Goal: Find specific page/section: Find specific page/section

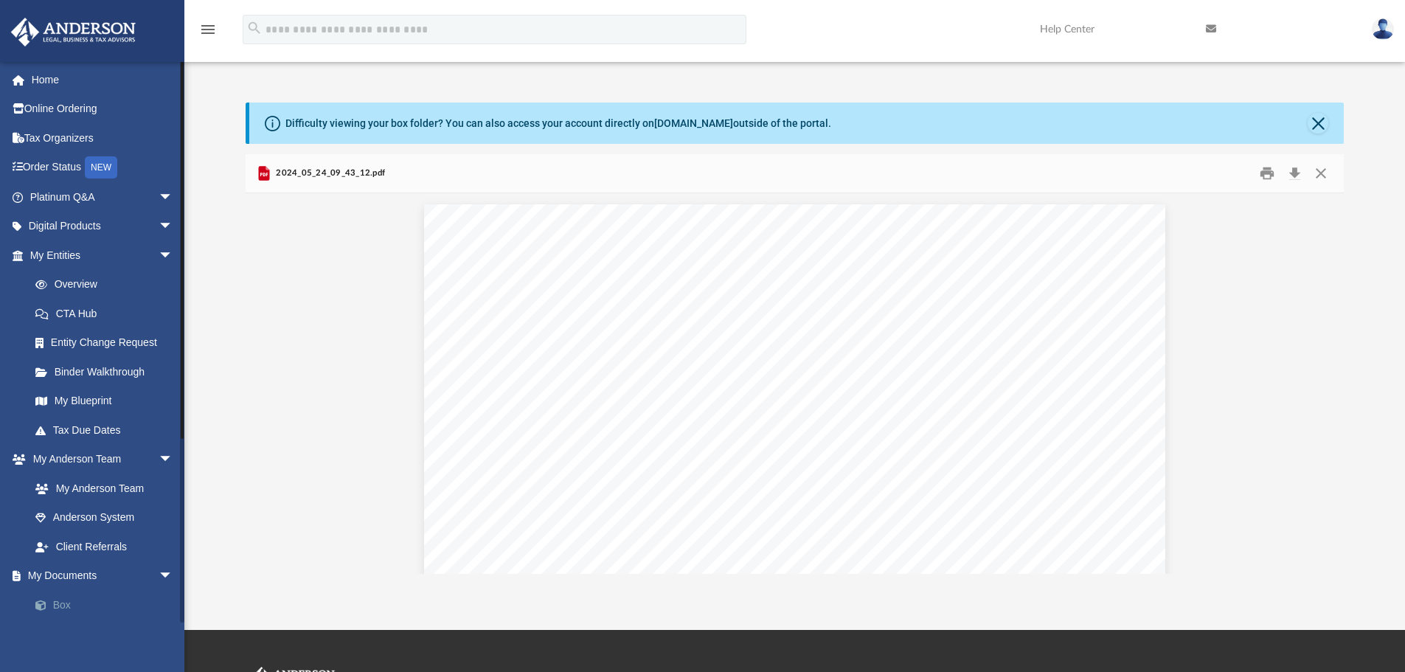
click at [60, 601] on link "Box" at bounding box center [108, 604] width 175 height 29
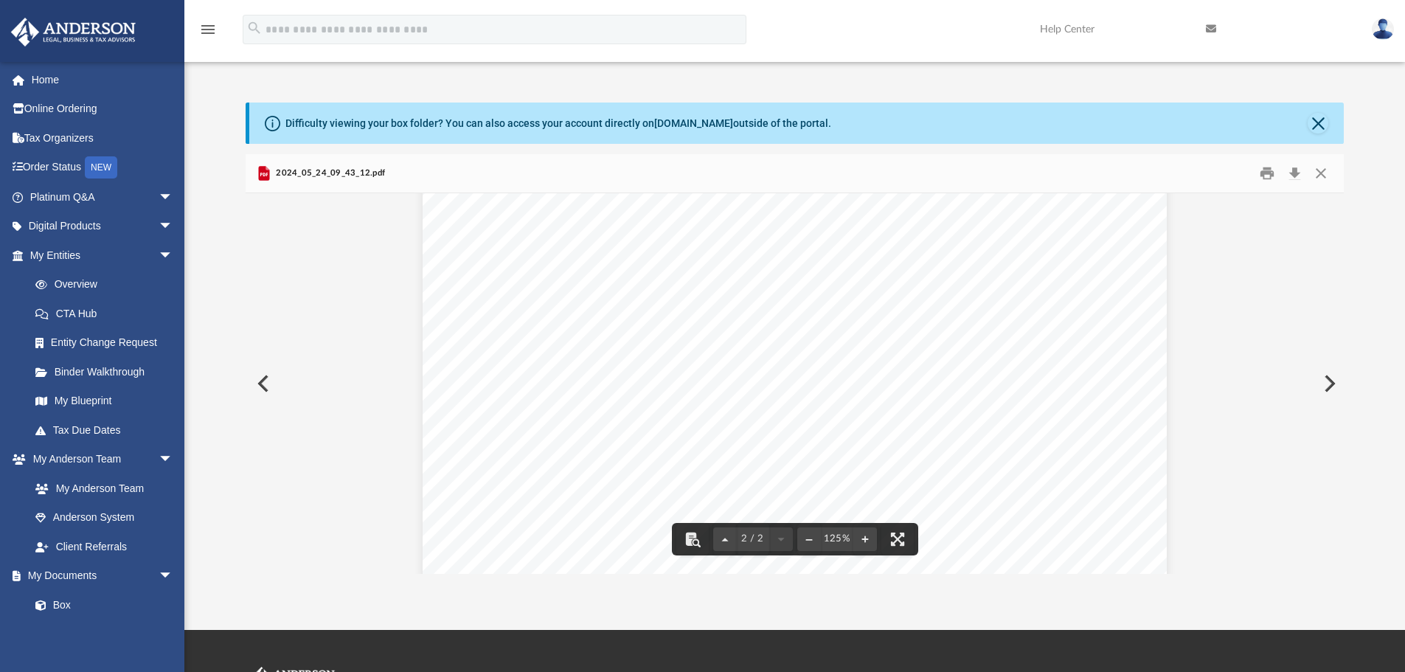
scroll to position [1401, 0]
click at [54, 594] on link "Box" at bounding box center [108, 604] width 175 height 29
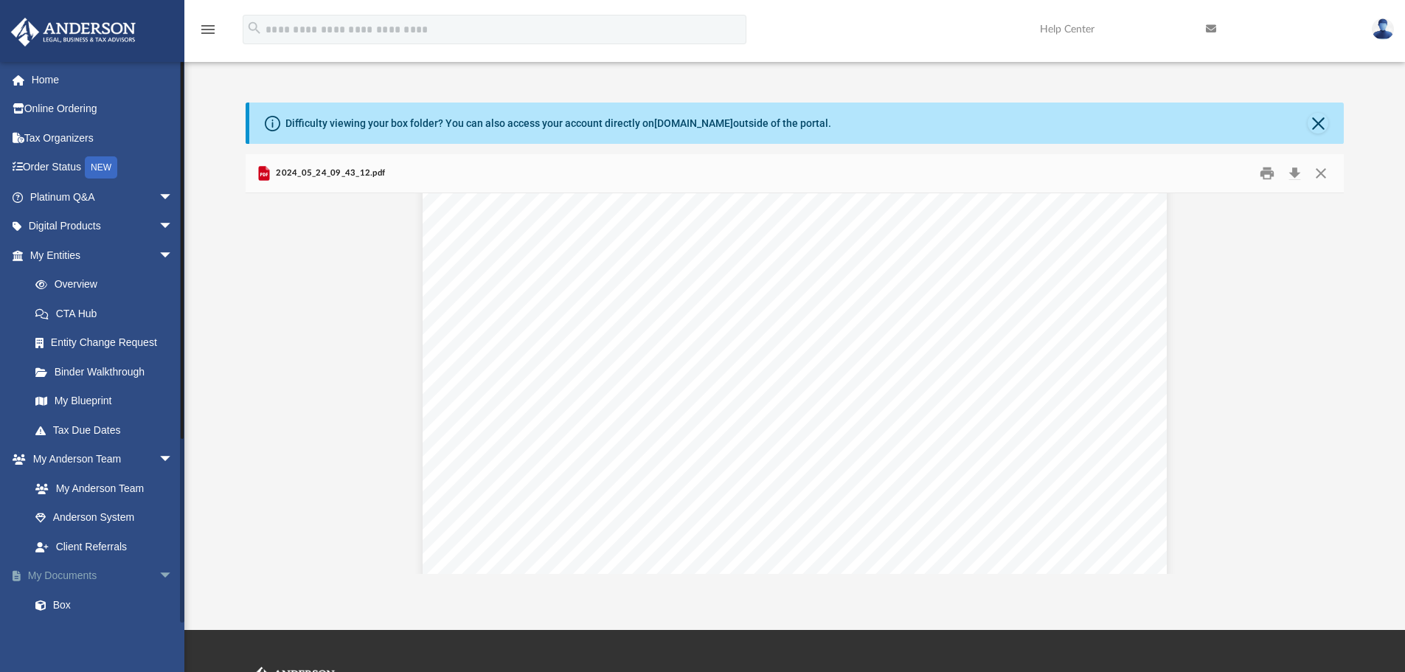
click at [58, 575] on link "My Documents arrow_drop_down" at bounding box center [102, 575] width 185 height 29
click at [159, 572] on span "arrow_drop_down" at bounding box center [173, 576] width 29 height 30
click at [159, 574] on span "arrow_drop_up" at bounding box center [173, 576] width 29 height 30
click at [52, 602] on span at bounding box center [49, 605] width 10 height 10
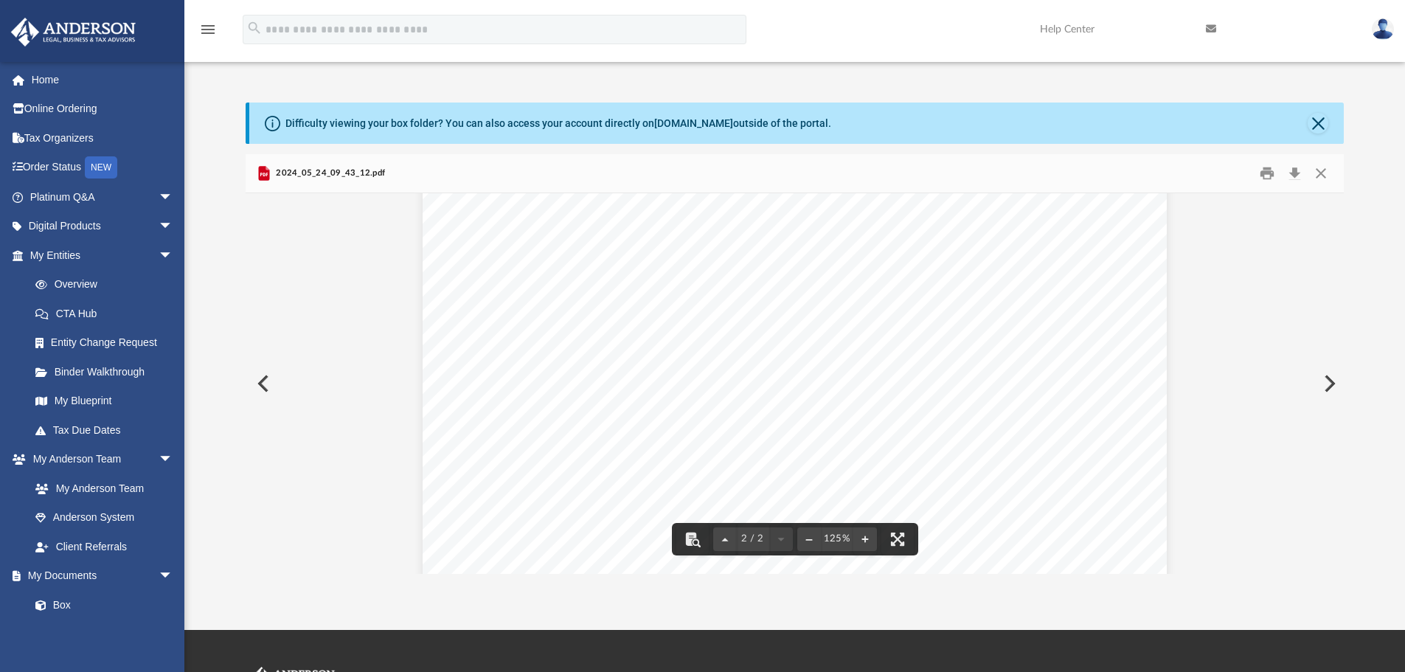
scroll to position [1327, 0]
click at [1324, 122] on button "Close" at bounding box center [1317, 123] width 21 height 21
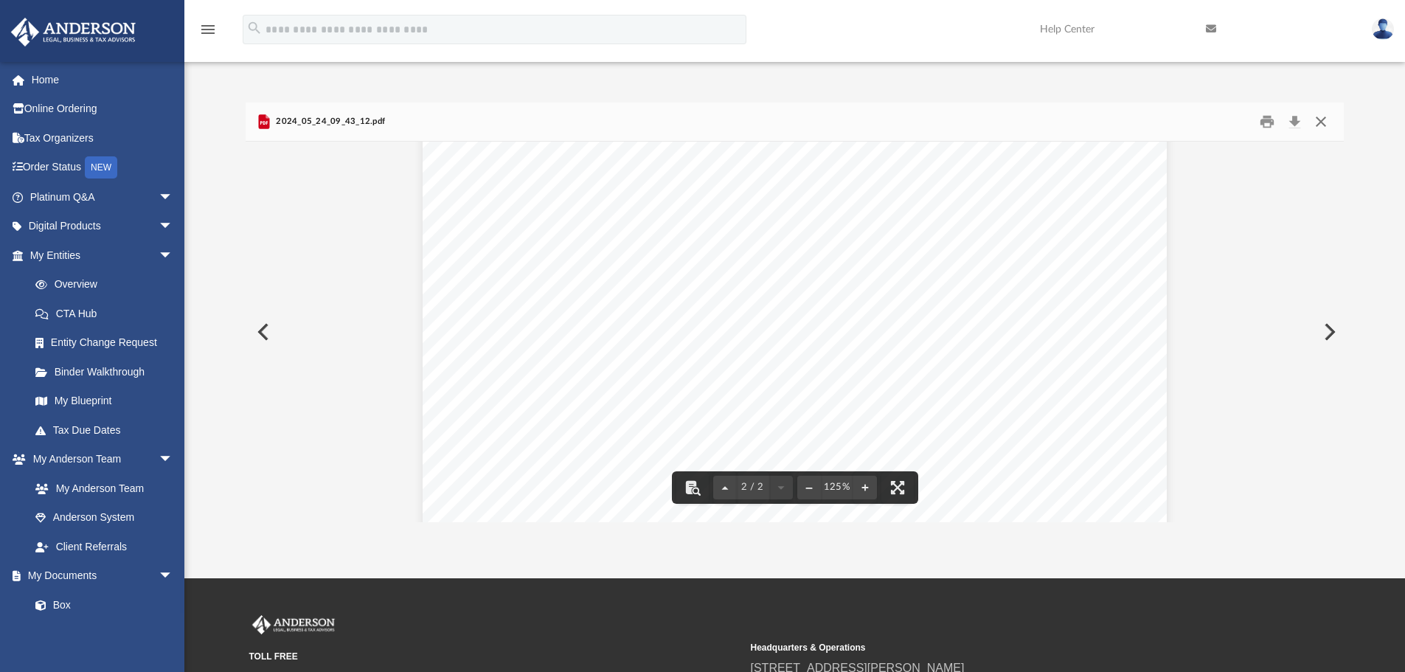
click at [1322, 126] on button "Close" at bounding box center [1320, 122] width 27 height 23
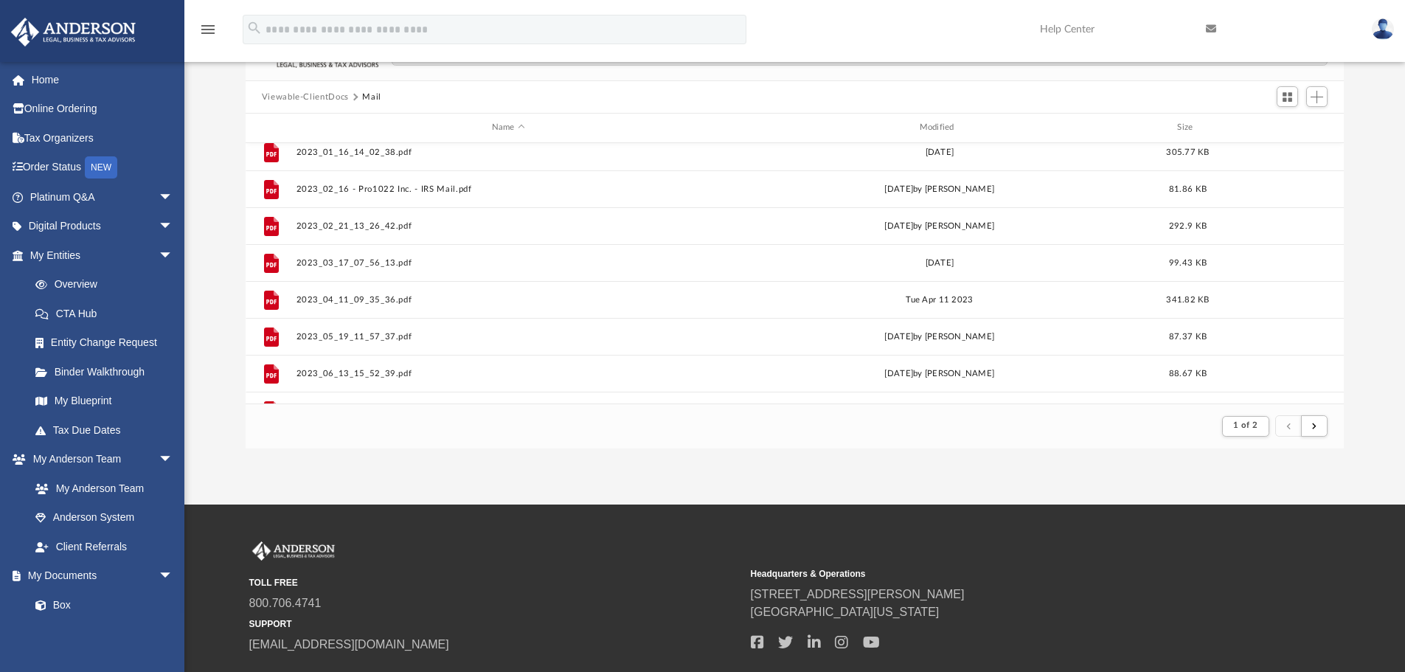
scroll to position [698, 0]
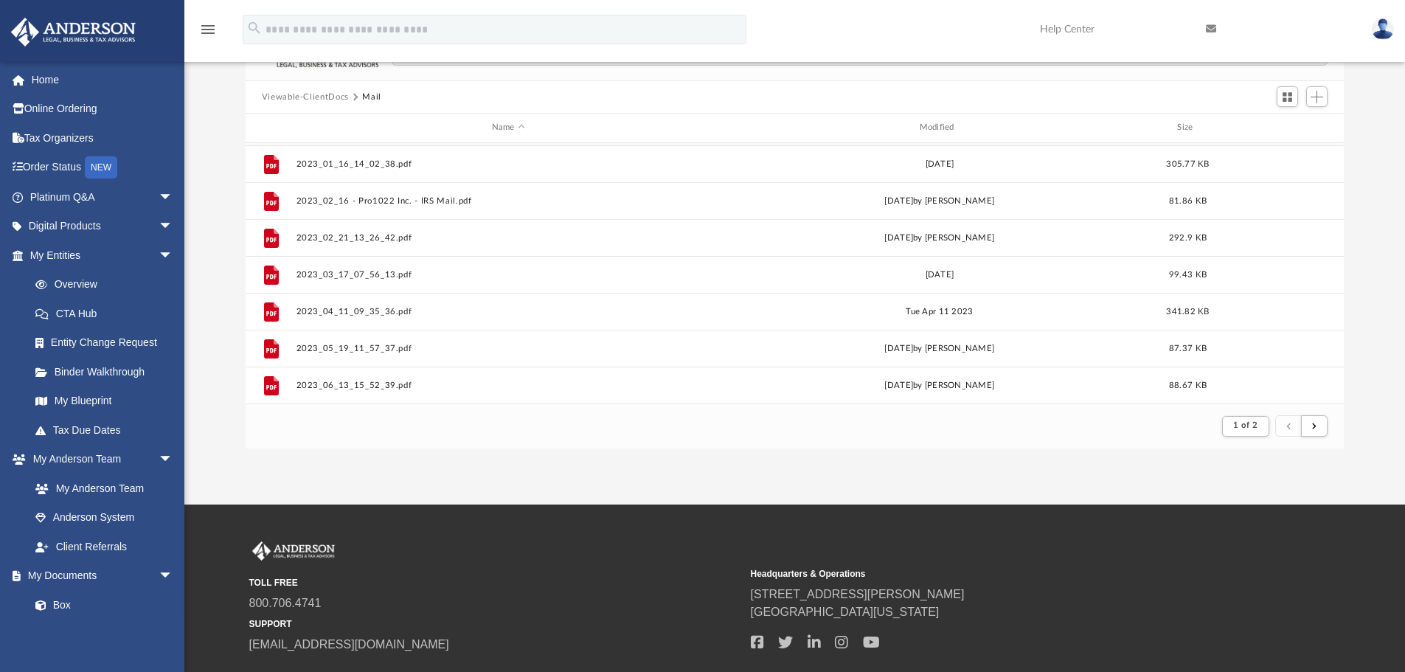
click at [313, 95] on button "Viewable-ClientDocs" at bounding box center [305, 97] width 87 height 13
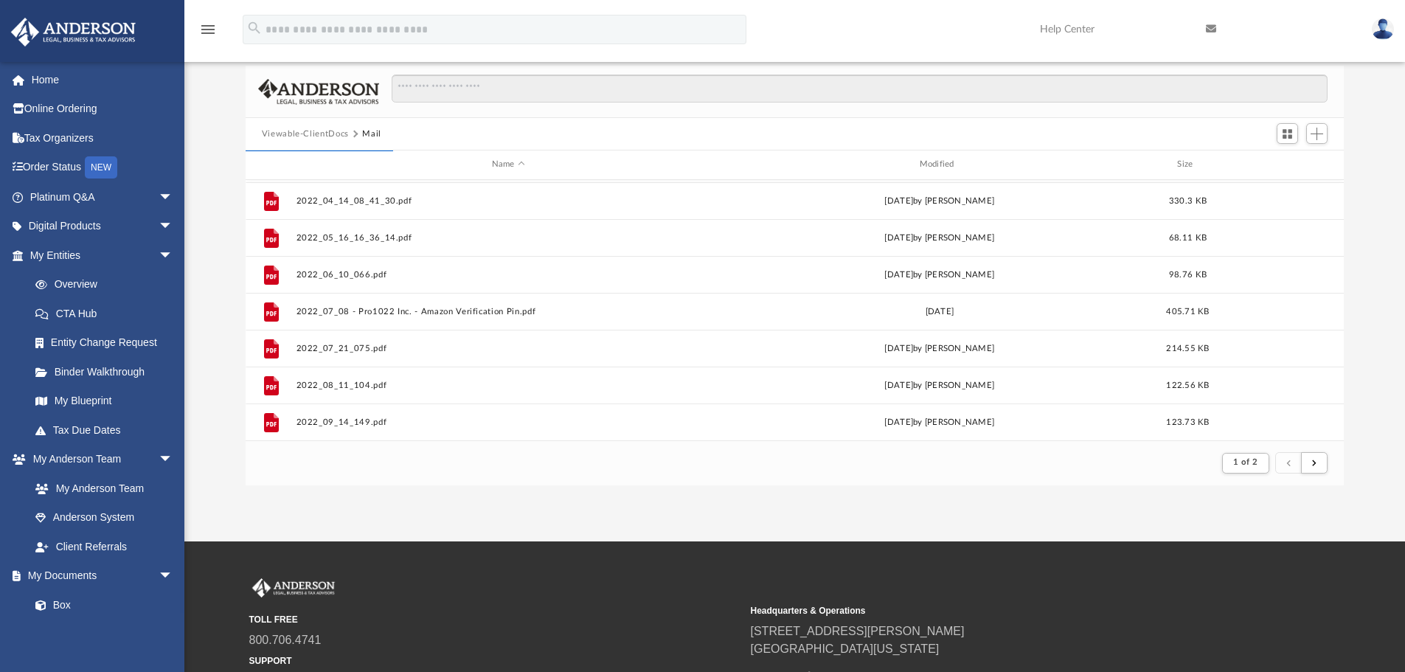
scroll to position [0, 0]
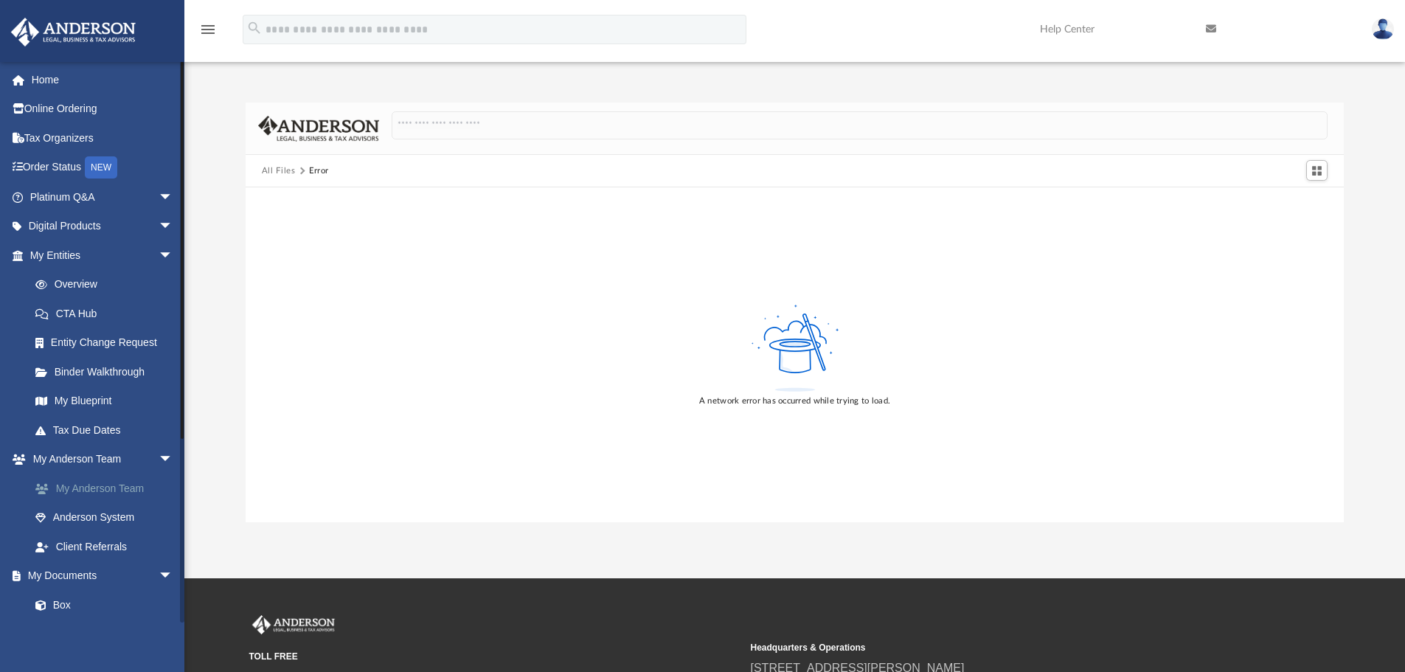
click at [113, 485] on link "My Anderson Team" at bounding box center [108, 487] width 175 height 29
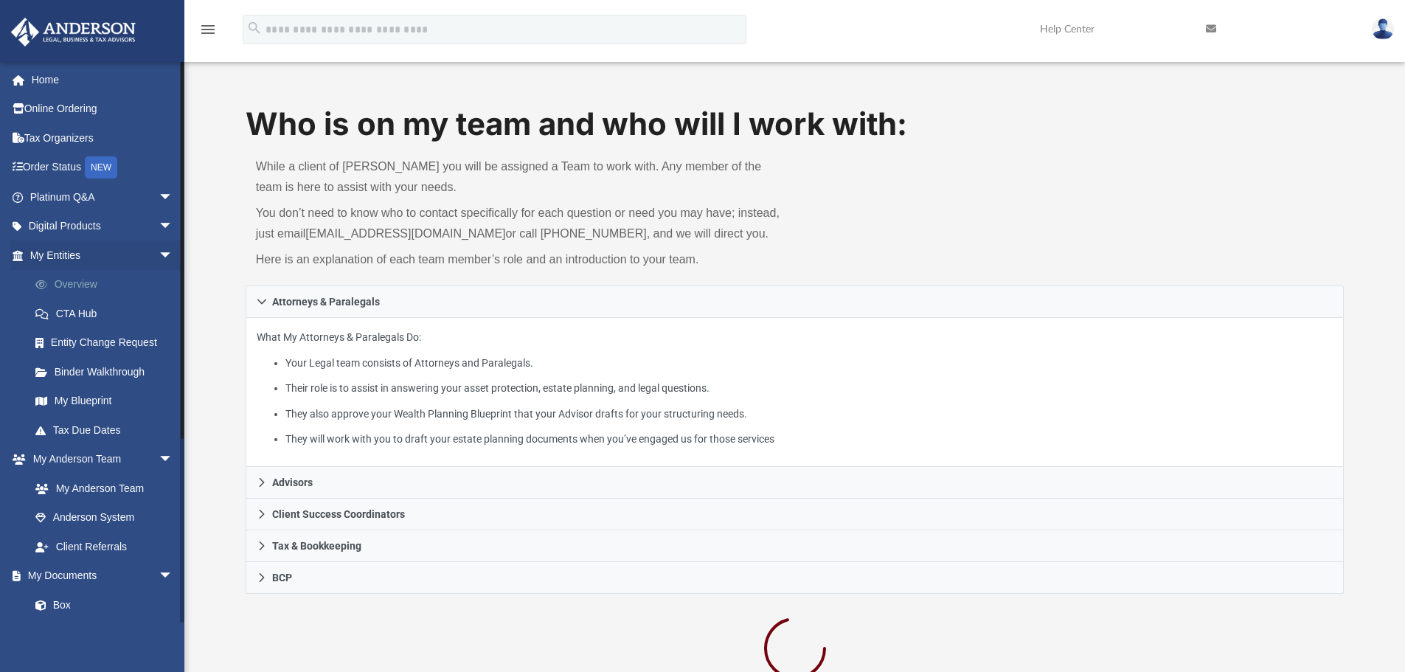
click at [85, 278] on link "Overview" at bounding box center [108, 284] width 175 height 29
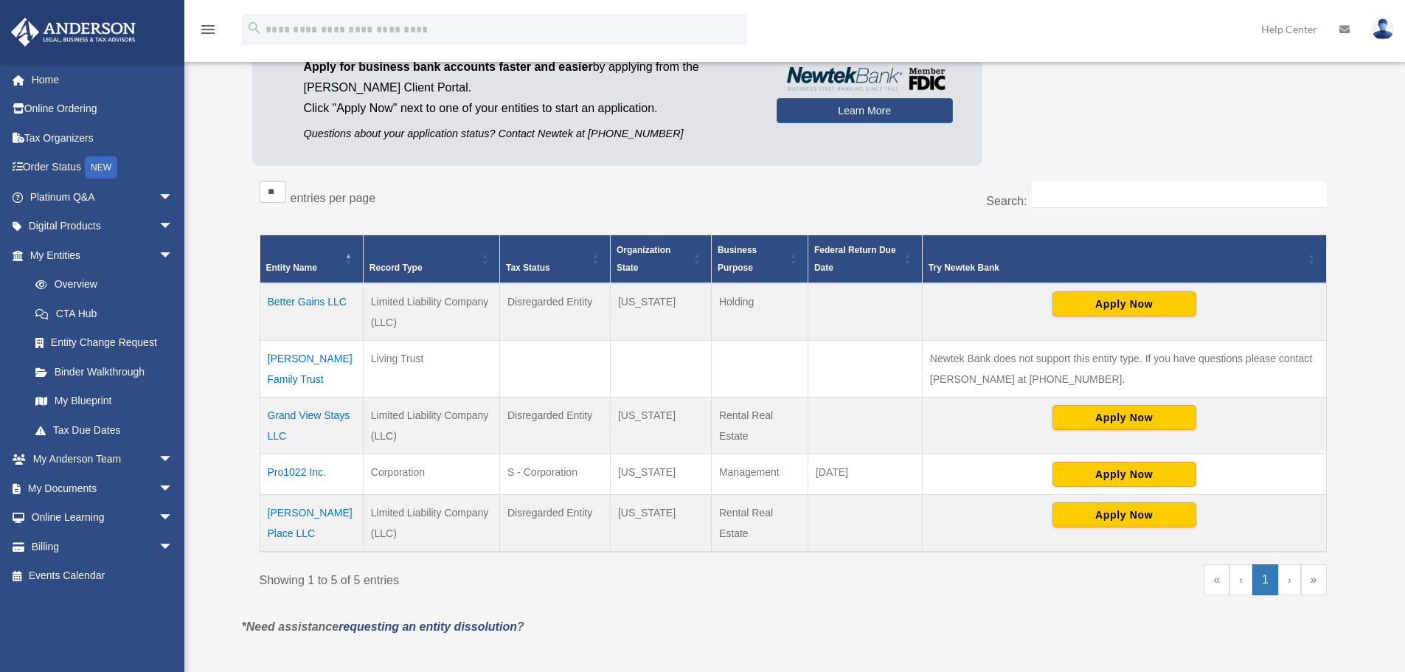
scroll to position [147, 0]
click at [305, 469] on td "Pro1022 Inc." at bounding box center [311, 474] width 103 height 41
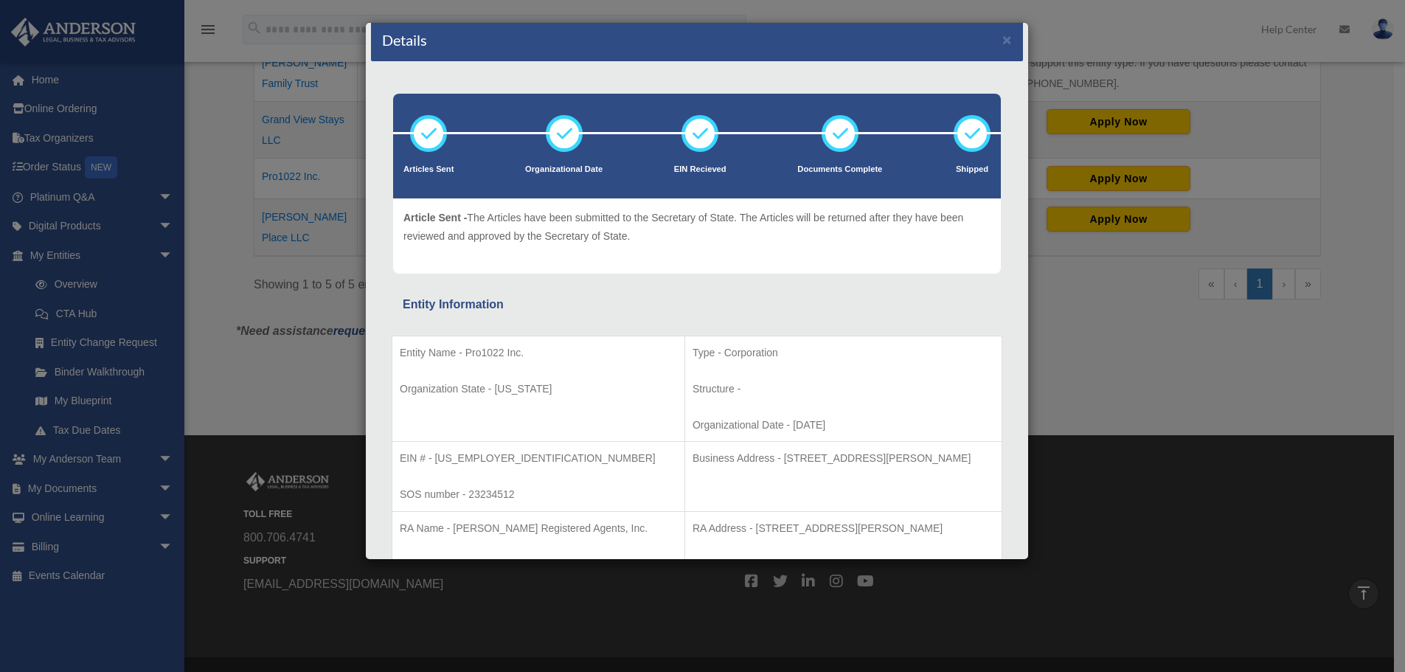
scroll to position [0, 0]
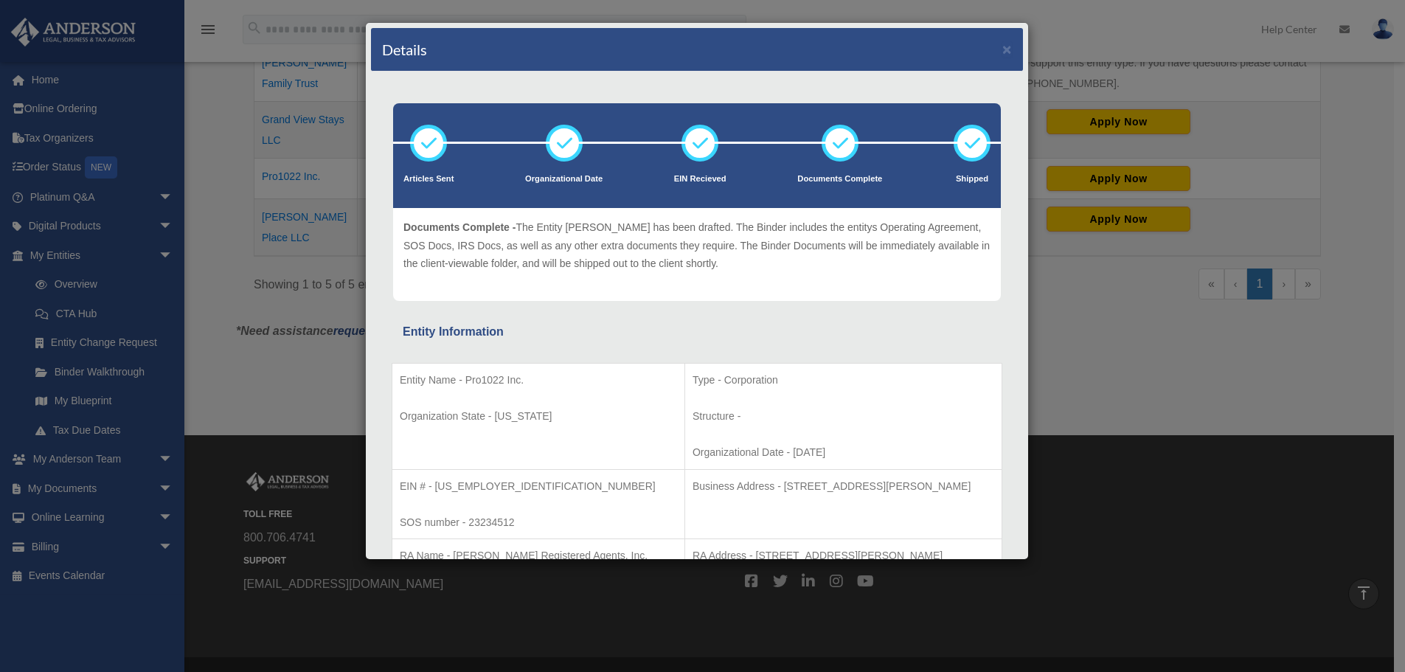
click at [215, 290] on div "Details × Articles Sent Organizational Date" at bounding box center [702, 336] width 1405 height 672
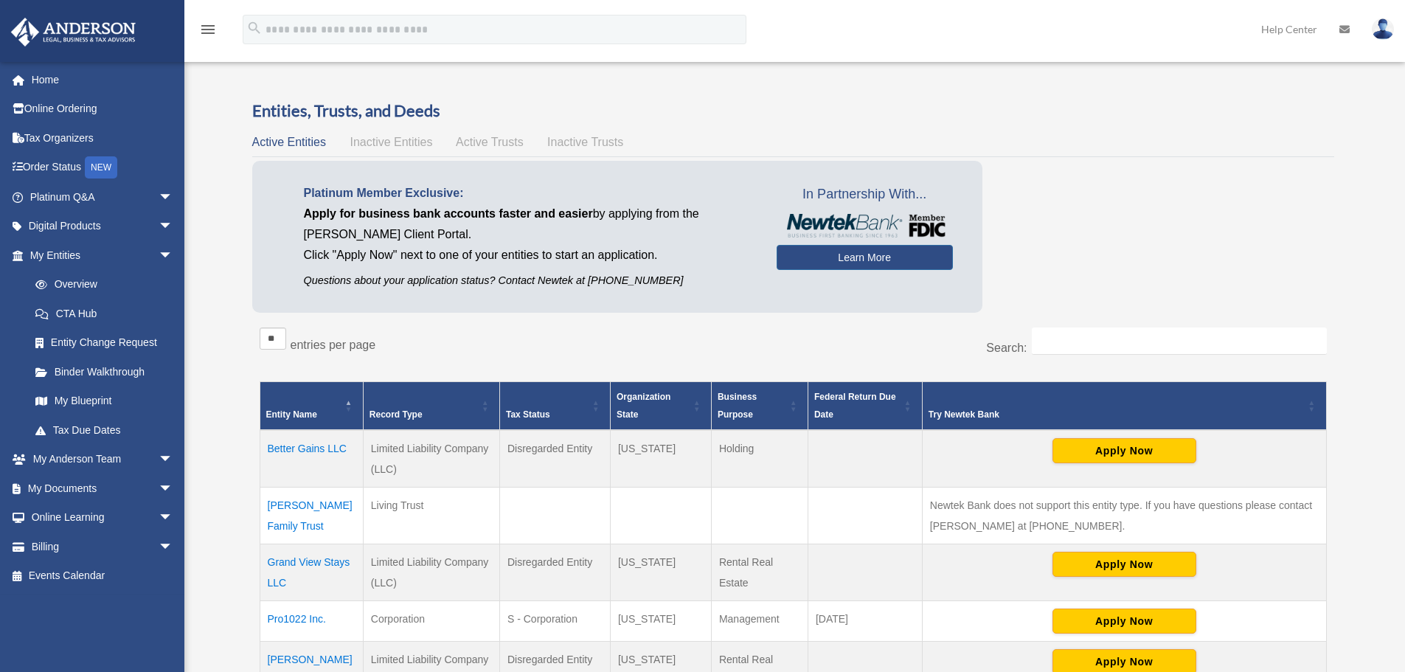
click at [402, 141] on span "Inactive Entities" at bounding box center [391, 142] width 83 height 13
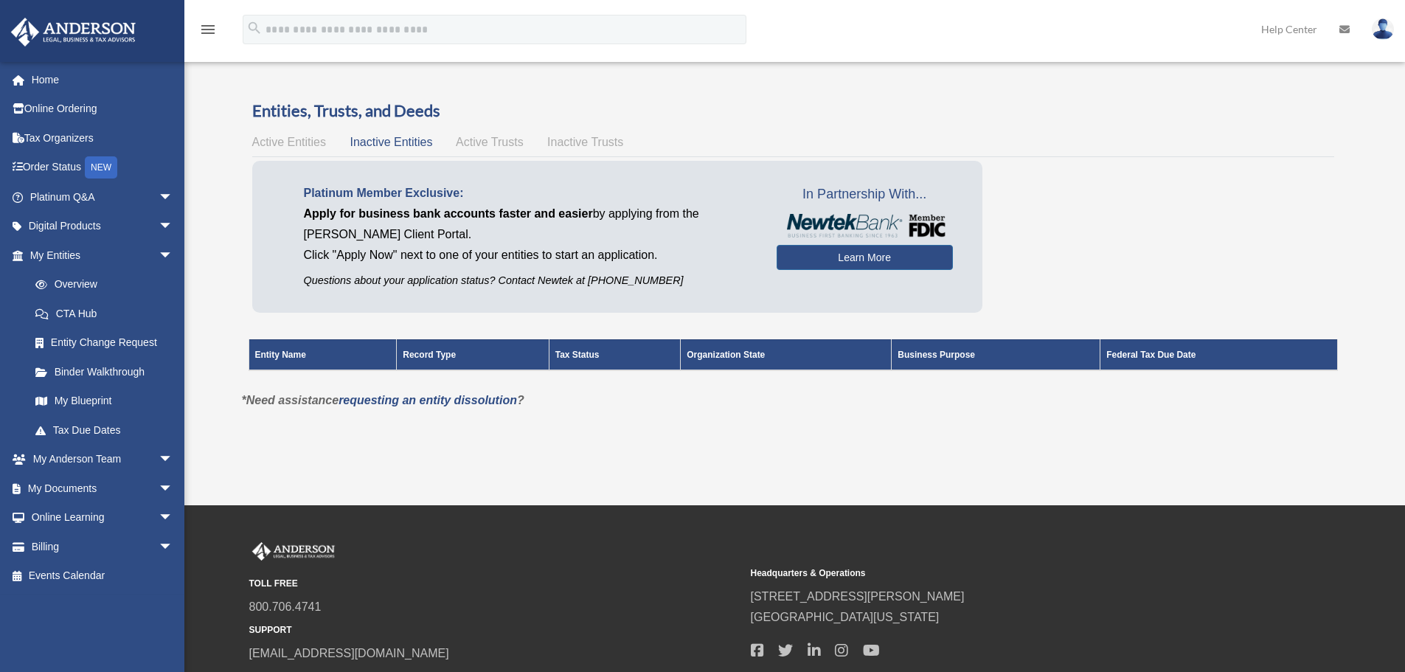
click at [484, 145] on span "Active Trusts" at bounding box center [490, 142] width 68 height 13
click at [613, 144] on span "Inactive Trusts" at bounding box center [585, 142] width 76 height 13
click at [301, 145] on span "Active Entities" at bounding box center [289, 142] width 74 height 13
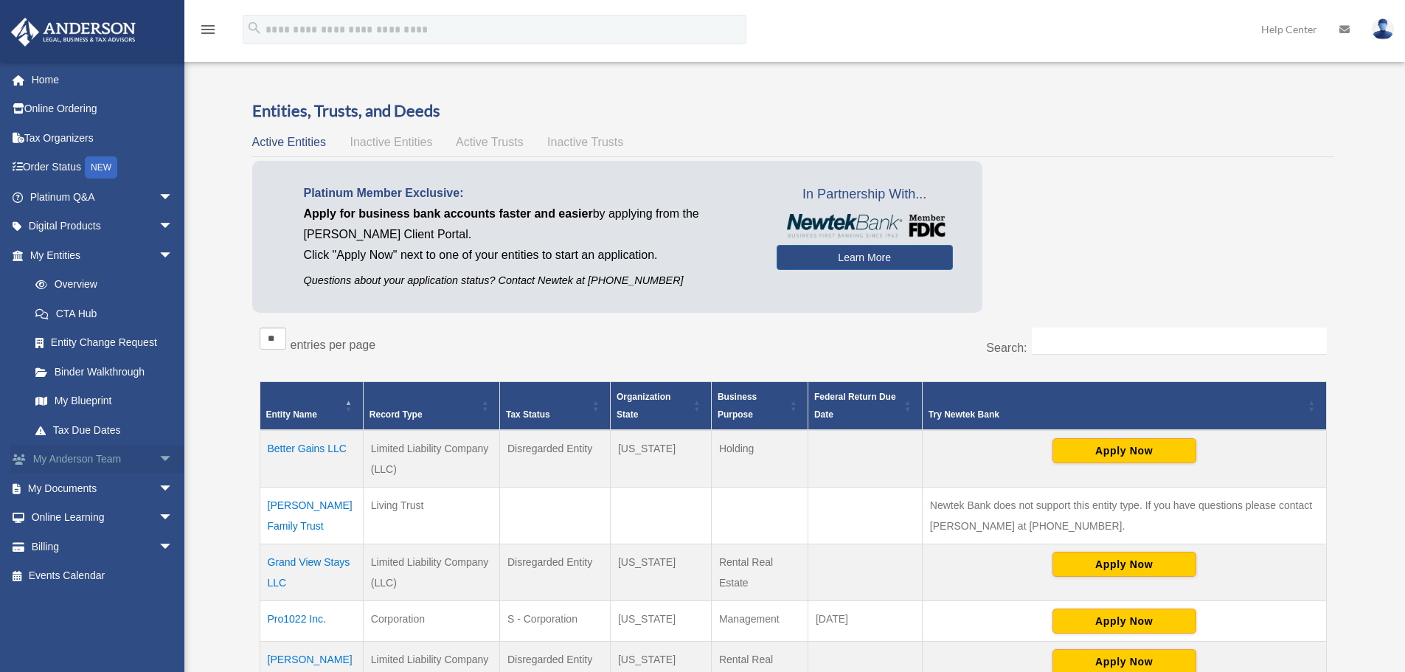
click at [159, 454] on span "arrow_drop_down" at bounding box center [173, 460] width 29 height 30
click at [160, 453] on span "arrow_drop_up" at bounding box center [173, 460] width 29 height 30
click at [139, 453] on link "My [PERSON_NAME] Team arrow_drop_down" at bounding box center [102, 459] width 185 height 29
click at [159, 455] on span "arrow_drop_down" at bounding box center [173, 460] width 29 height 30
click at [95, 487] on link "My Anderson Team" at bounding box center [108, 487] width 175 height 29
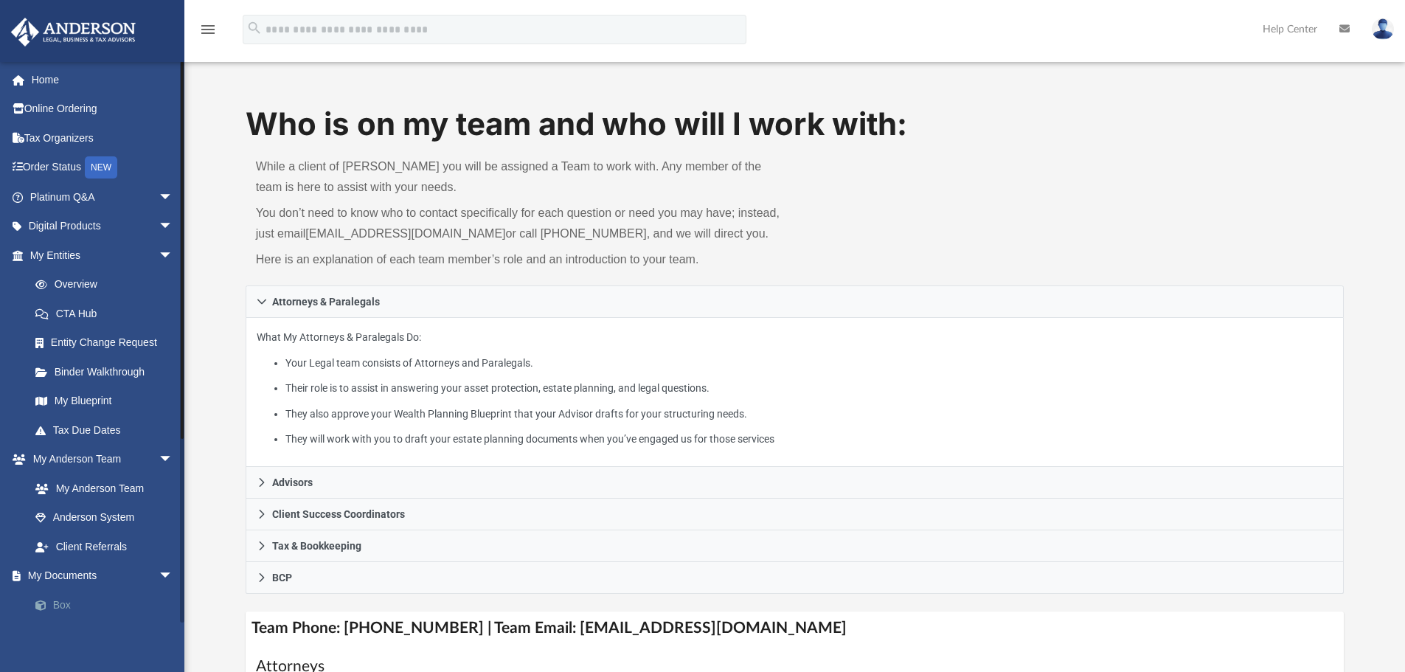
click at [57, 602] on link "Box" at bounding box center [108, 604] width 175 height 29
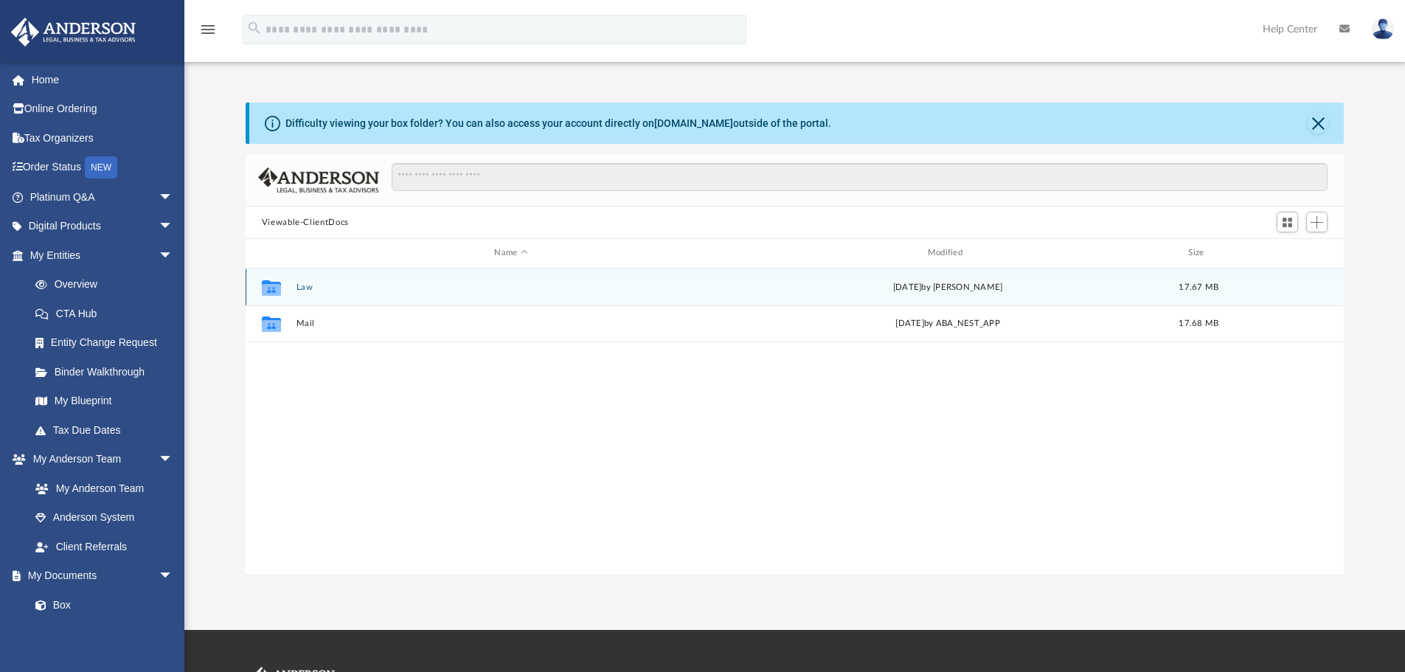
scroll to position [324, 1087]
